Goal: Task Accomplishment & Management: Manage account settings

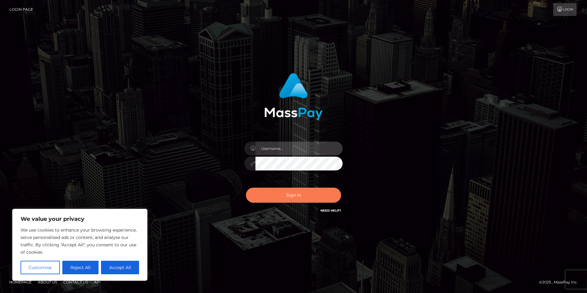
type input "[EMAIL_ADDRESS][DOMAIN_NAME]"
click at [128, 269] on button "Accept All" at bounding box center [120, 268] width 38 height 14
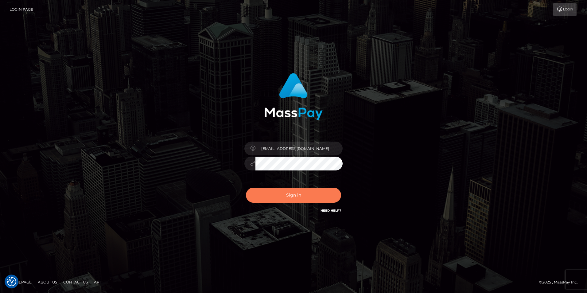
checkbox input "true"
click at [296, 196] on button "Sign in" at bounding box center [293, 195] width 95 height 15
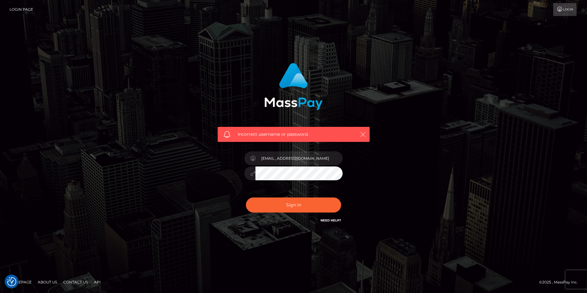
click at [362, 135] on icon "button" at bounding box center [363, 134] width 6 height 6
click at [361, 134] on icon "button" at bounding box center [363, 134] width 6 height 6
click at [329, 160] on input "[EMAIL_ADDRESS][DOMAIN_NAME]" at bounding box center [298, 158] width 87 height 14
type input "[EMAIL_ADDRESS][DOMAIN_NAME]"
click at [281, 205] on button "Sign in" at bounding box center [293, 204] width 95 height 15
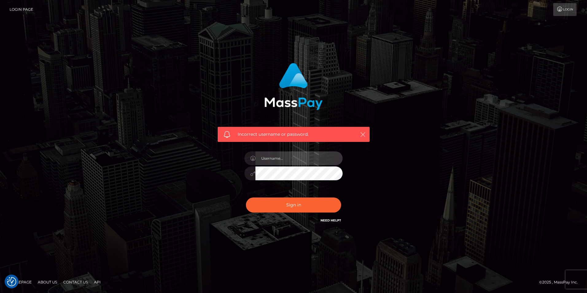
type input "[EMAIL_ADDRESS][DOMAIN_NAME]"
click at [363, 134] on icon "button" at bounding box center [363, 134] width 6 height 6
click at [332, 221] on link "Need Help?" at bounding box center [331, 220] width 21 height 4
click at [323, 218] on link "Need Help?" at bounding box center [331, 220] width 21 height 4
